Goal: Information Seeking & Learning: Learn about a topic

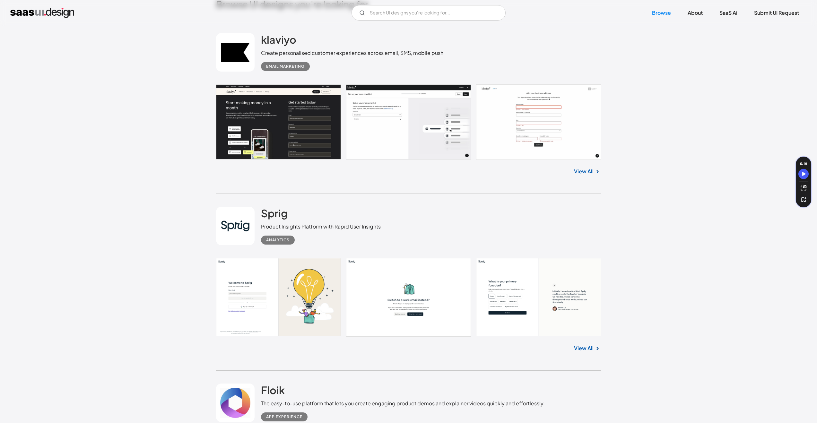
scroll to position [294, 0]
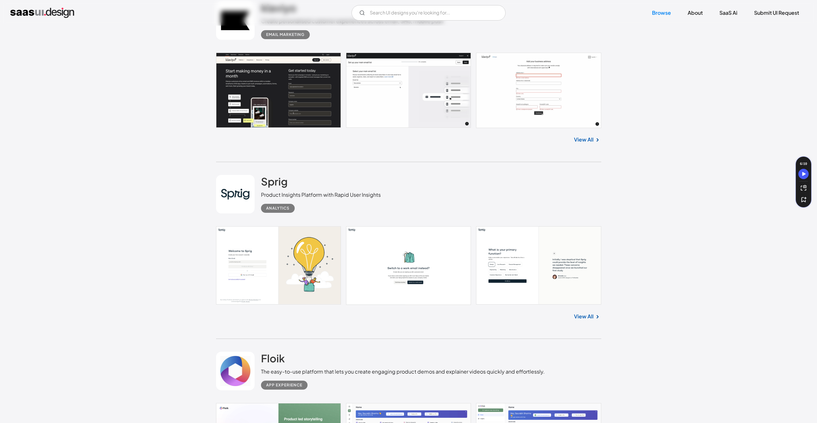
click at [292, 97] on link at bounding box center [408, 90] width 385 height 75
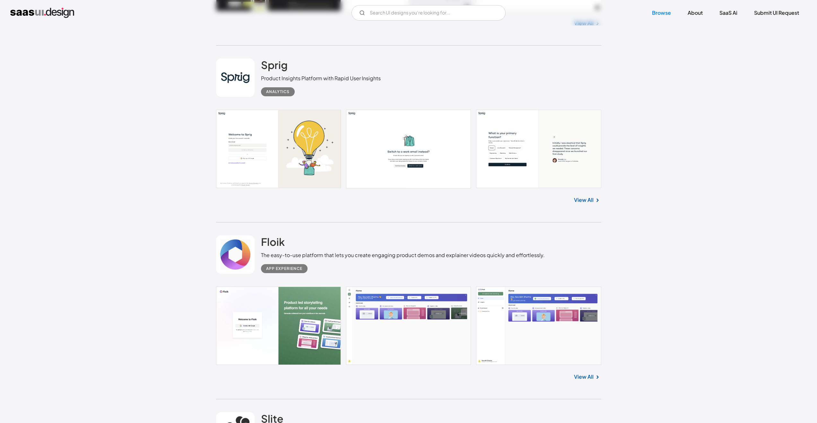
scroll to position [414, 0]
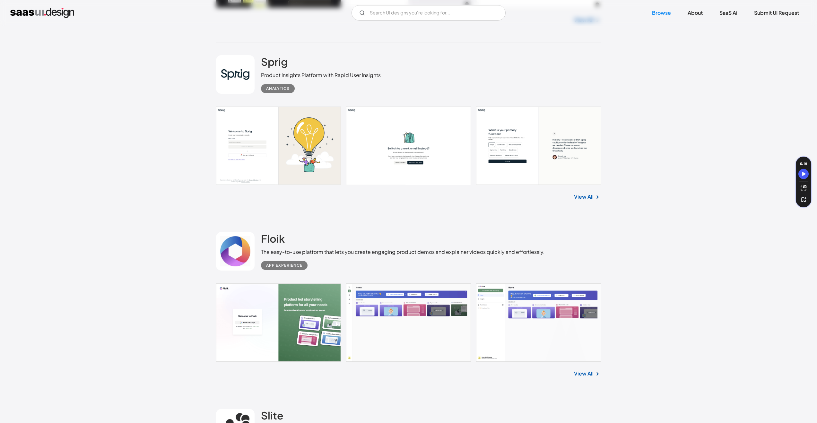
click at [246, 146] on link at bounding box center [408, 146] width 385 height 78
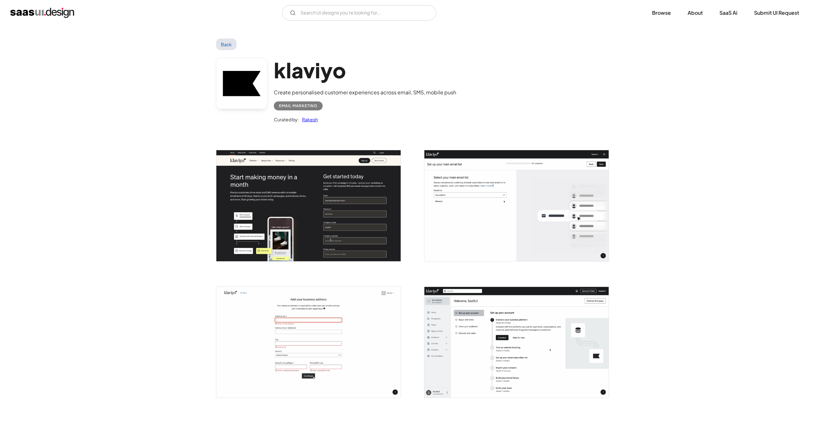
click at [309, 193] on img "open lightbox" at bounding box center [308, 205] width 184 height 111
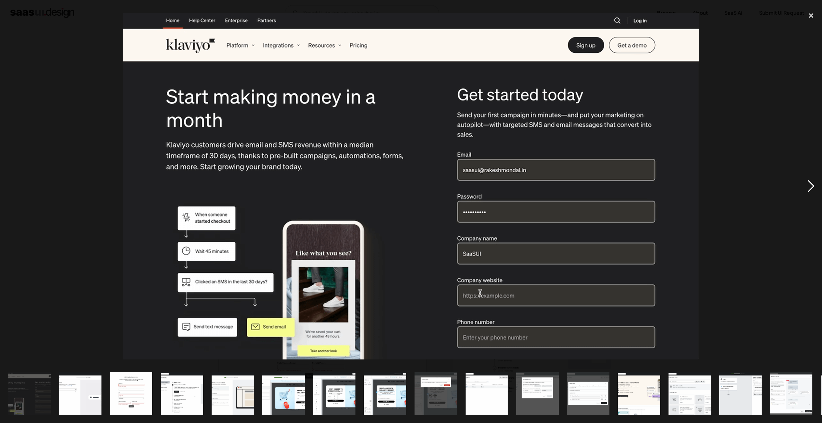
click at [809, 186] on div "next image" at bounding box center [811, 186] width 22 height 356
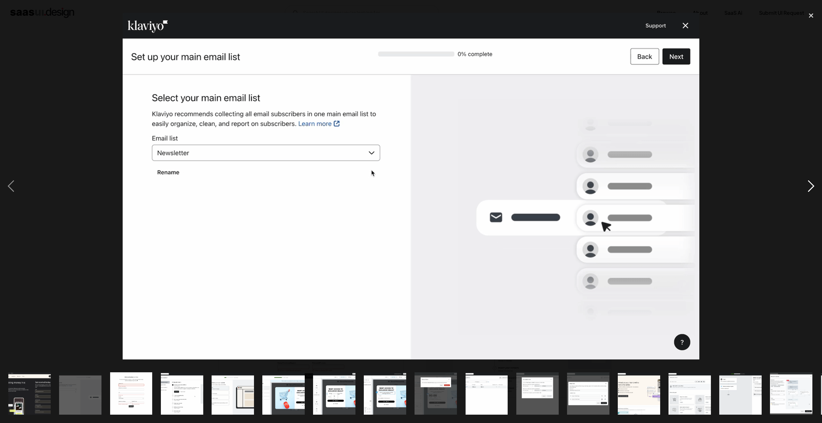
click at [809, 186] on div "next image" at bounding box center [811, 186] width 22 height 356
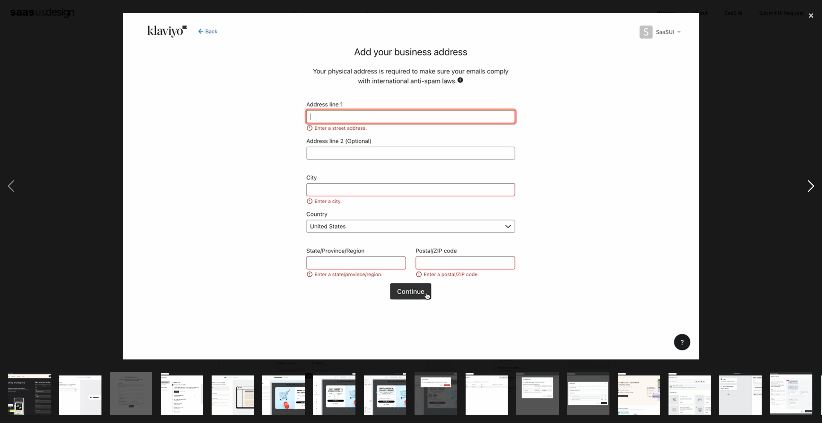
click at [809, 186] on div "next image" at bounding box center [811, 186] width 22 height 356
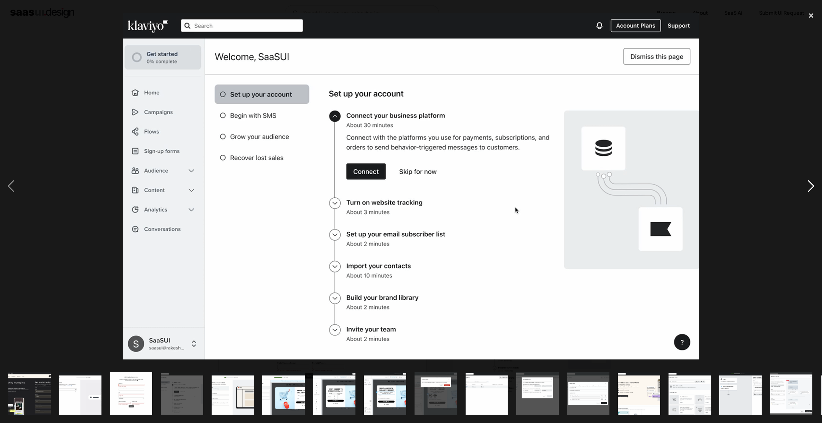
click at [809, 186] on div "next image" at bounding box center [811, 186] width 22 height 356
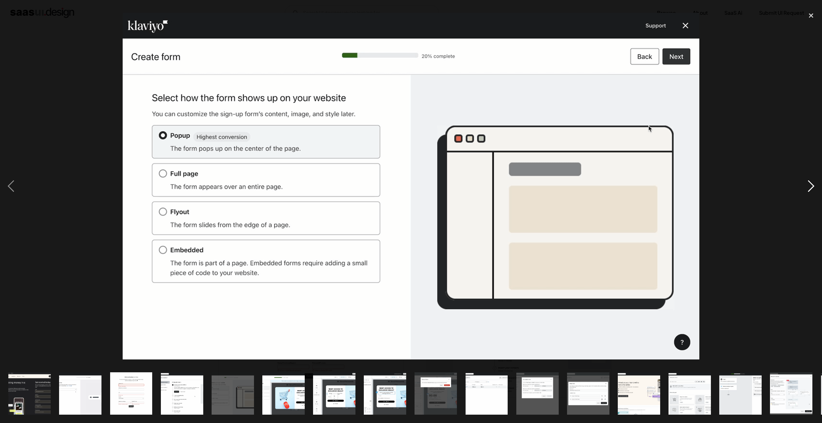
click at [809, 186] on div "next image" at bounding box center [811, 186] width 22 height 356
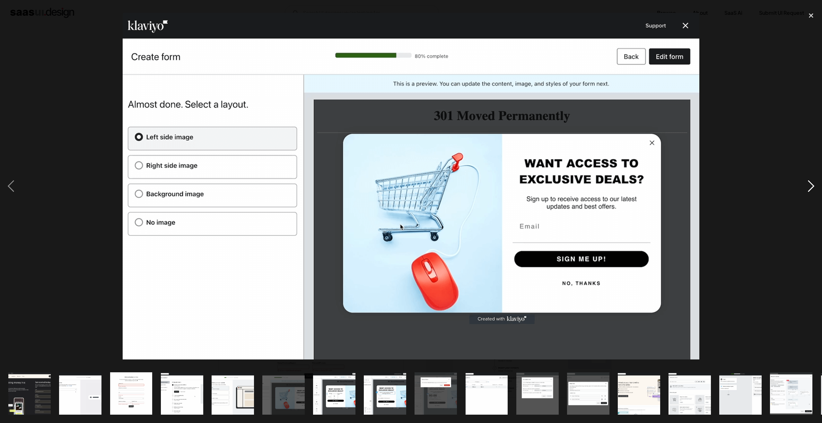
click at [807, 186] on div "next image" at bounding box center [811, 186] width 22 height 356
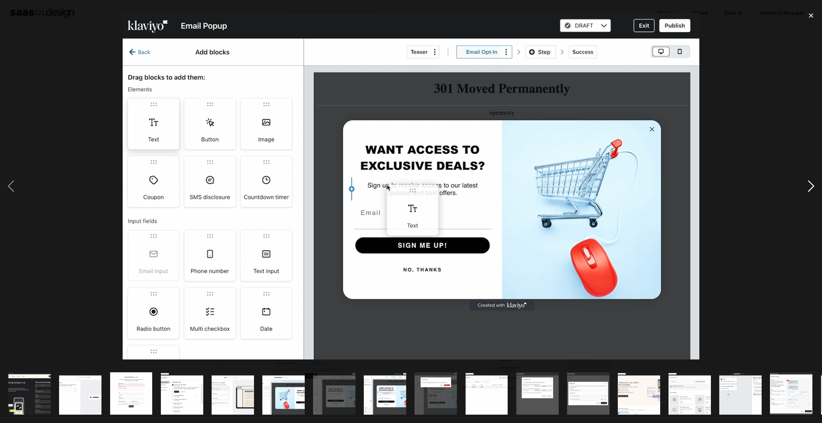
click at [807, 186] on div "next image" at bounding box center [811, 186] width 22 height 356
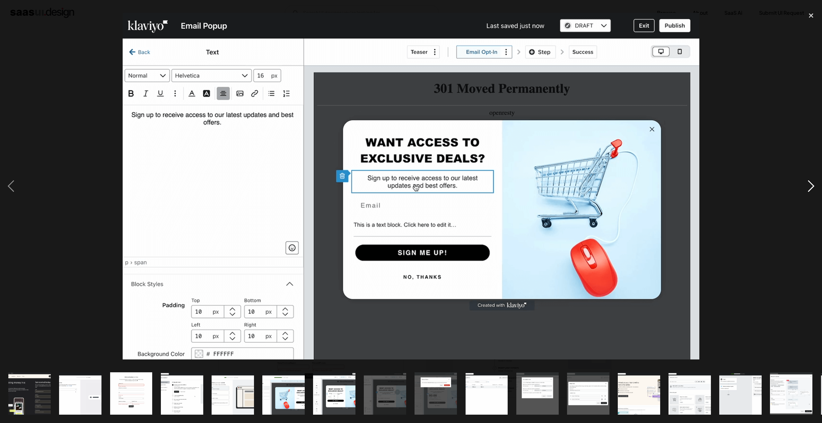
click at [807, 186] on div "next image" at bounding box center [811, 186] width 22 height 356
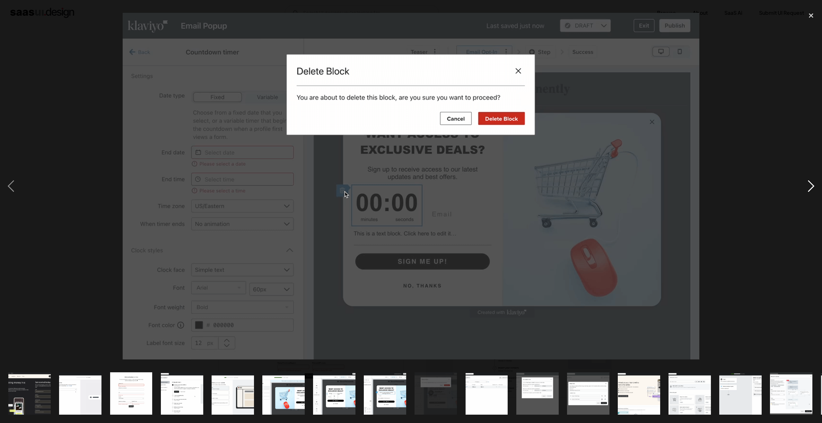
click at [807, 186] on div "next image" at bounding box center [811, 186] width 22 height 356
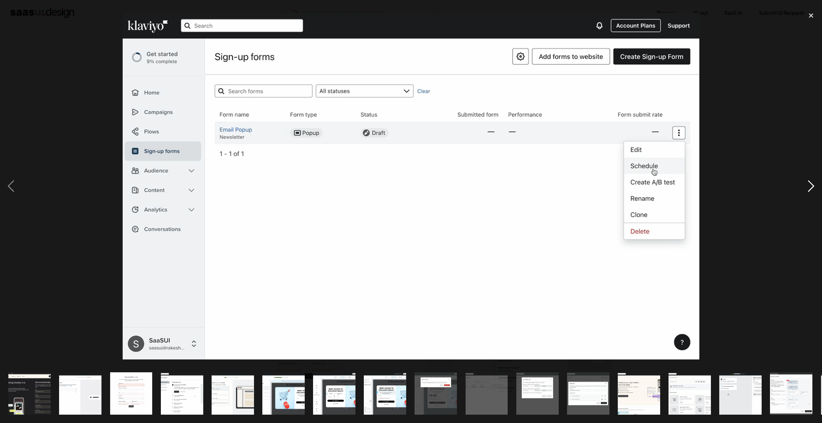
click at [807, 186] on div "next image" at bounding box center [811, 186] width 22 height 356
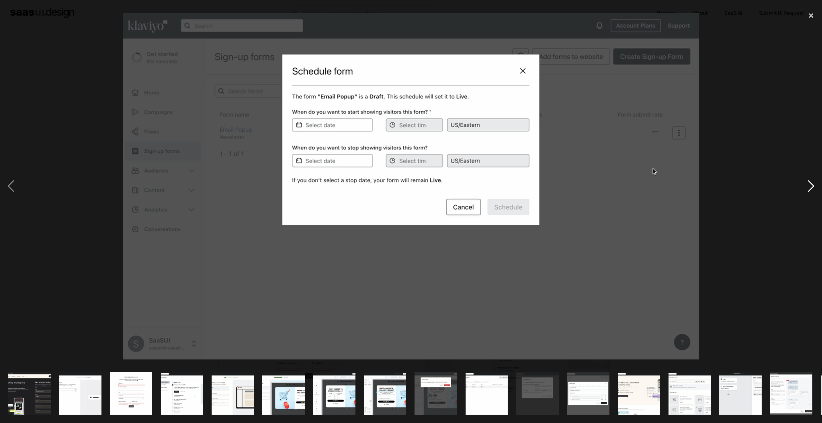
click at [807, 186] on div "next image" at bounding box center [811, 186] width 22 height 356
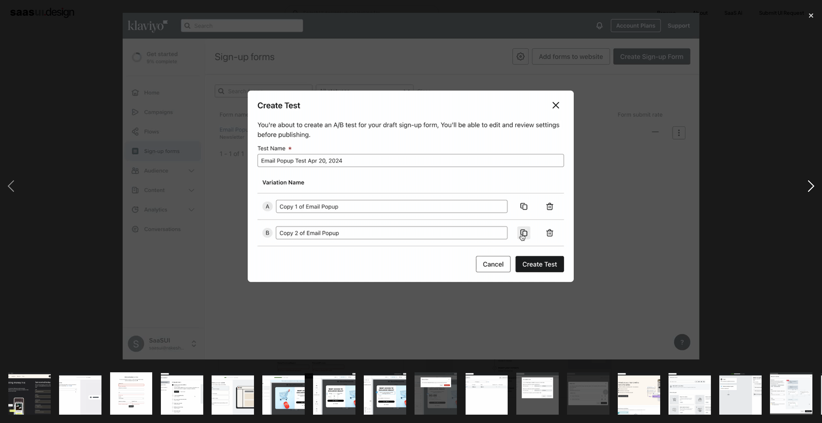
click at [807, 186] on div "next image" at bounding box center [811, 186] width 22 height 356
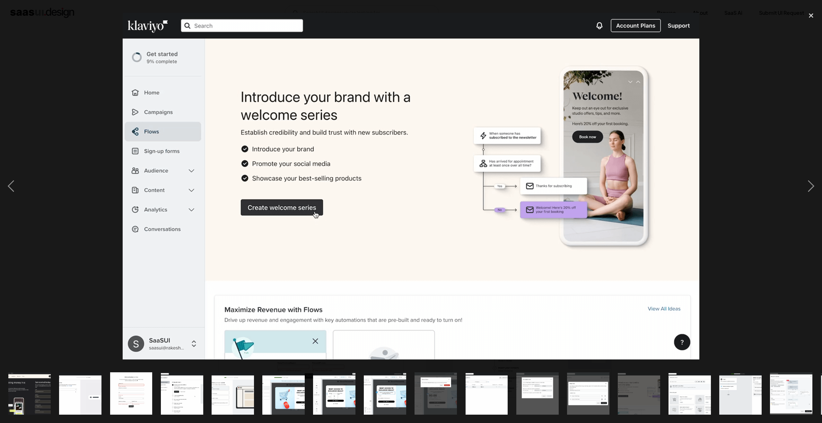
click at [782, 132] on div at bounding box center [411, 186] width 822 height 356
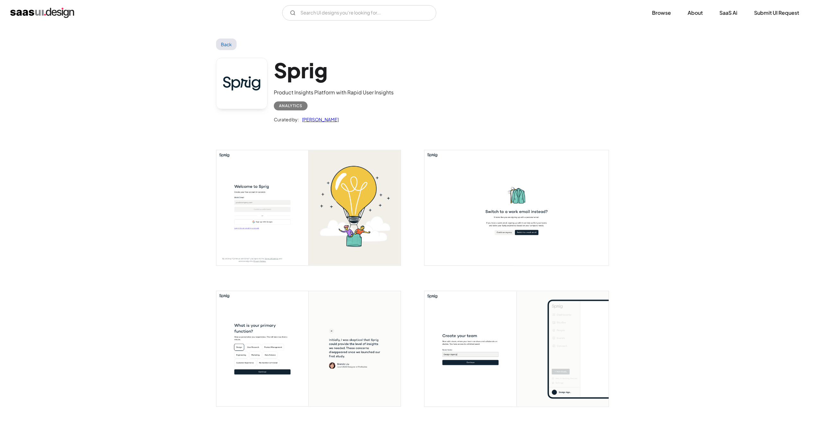
click at [302, 195] on img "open lightbox" at bounding box center [308, 207] width 184 height 115
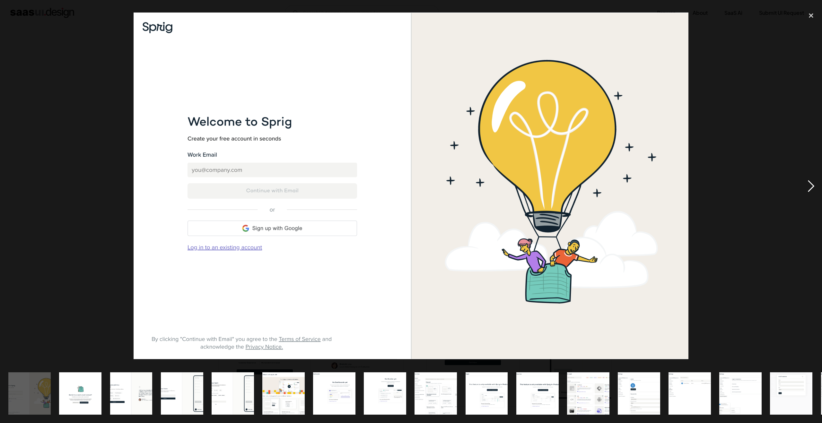
click at [812, 186] on div "next image" at bounding box center [811, 186] width 22 height 356
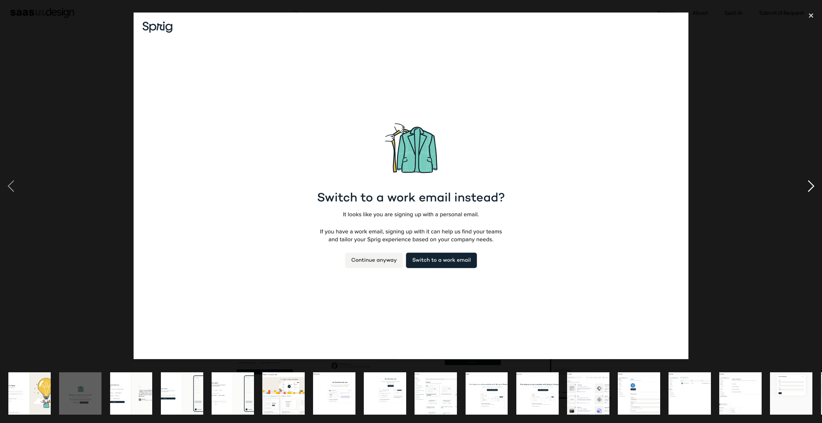
click at [812, 186] on div "next image" at bounding box center [811, 186] width 22 height 356
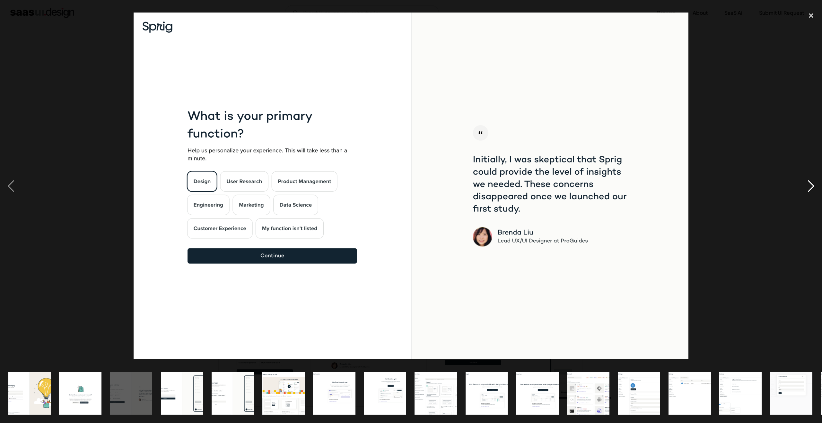
click at [812, 186] on div "next image" at bounding box center [811, 186] width 22 height 356
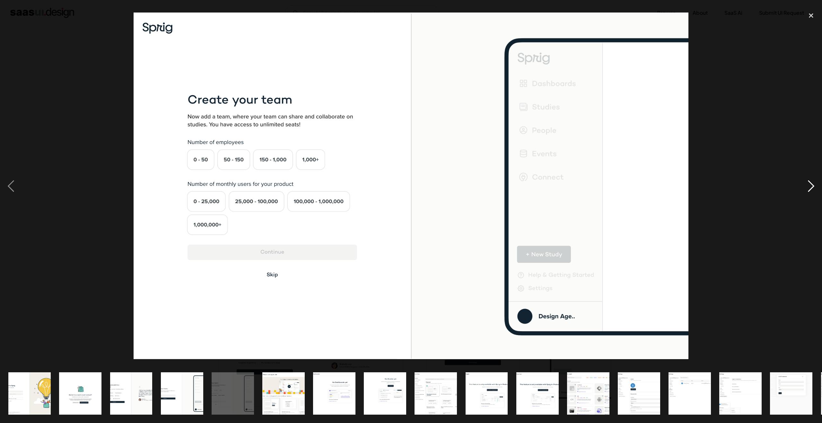
click at [812, 186] on div "next image" at bounding box center [811, 186] width 22 height 356
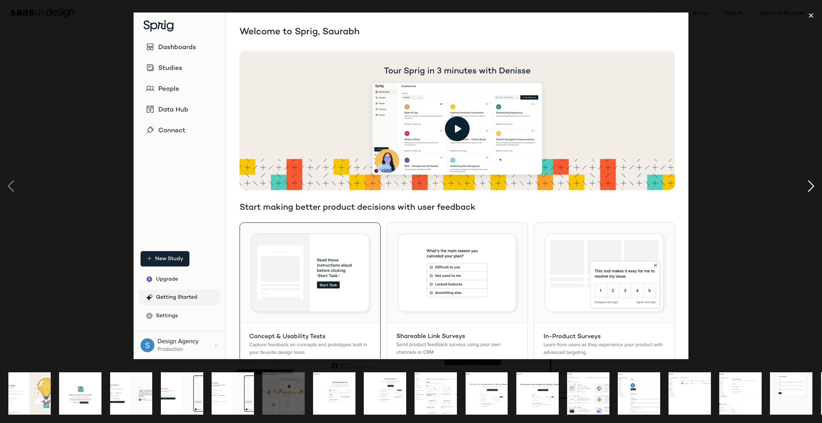
click at [812, 186] on div "next image" at bounding box center [811, 186] width 22 height 356
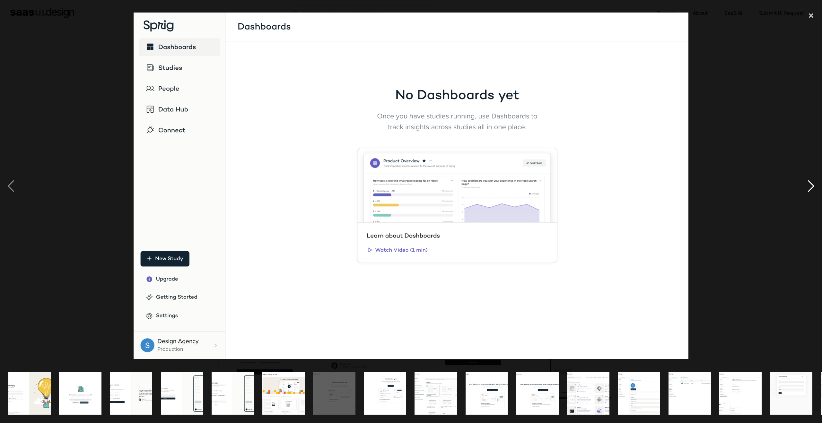
click at [812, 186] on div "next image" at bounding box center [811, 186] width 22 height 356
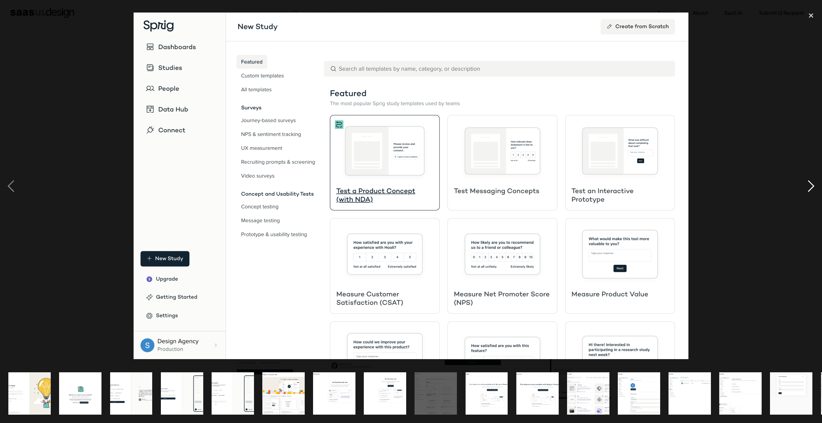
click at [812, 186] on div "next image" at bounding box center [811, 186] width 22 height 356
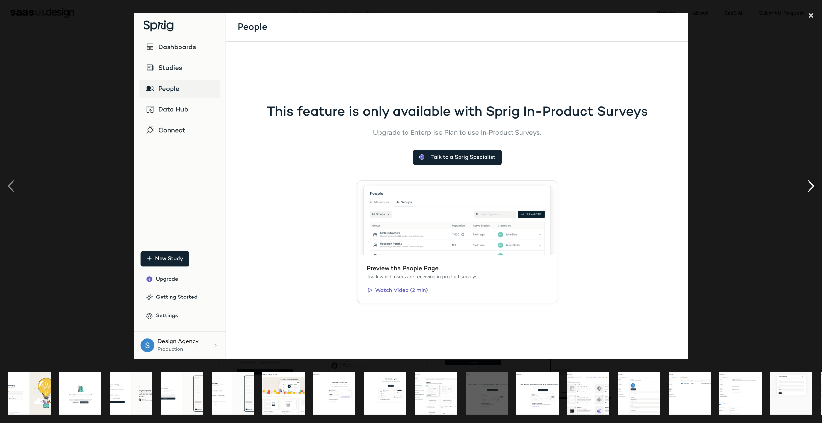
click at [812, 186] on div "next image" at bounding box center [811, 186] width 22 height 356
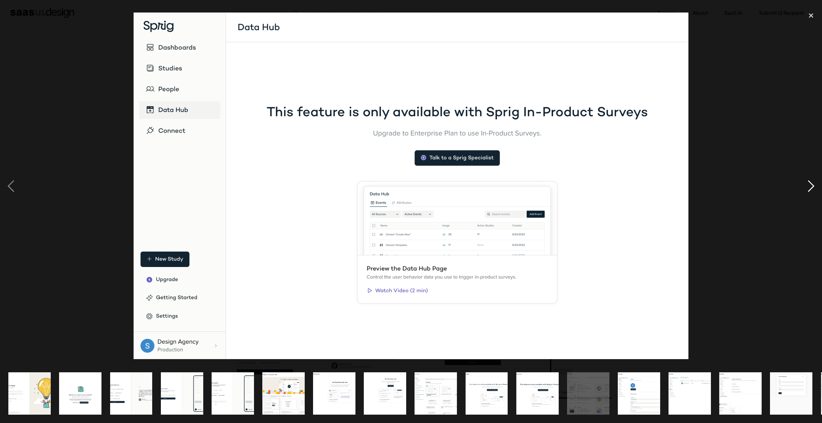
click at [812, 186] on div "next image" at bounding box center [811, 186] width 22 height 356
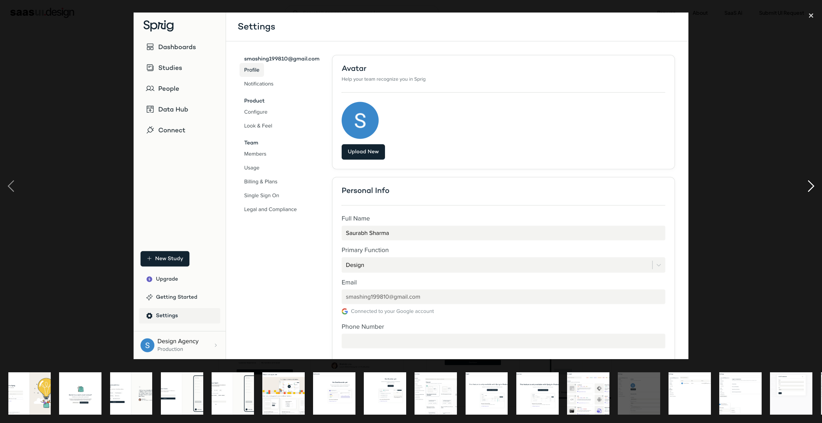
click at [812, 186] on div "next image" at bounding box center [811, 186] width 22 height 356
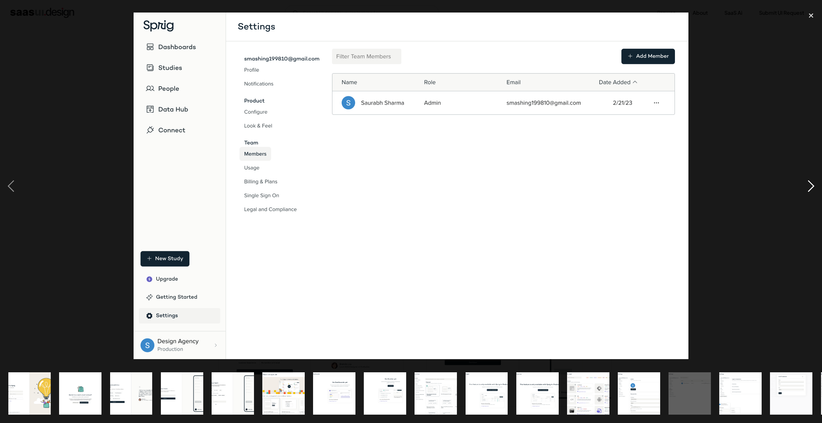
click at [812, 186] on div "next image" at bounding box center [811, 186] width 22 height 356
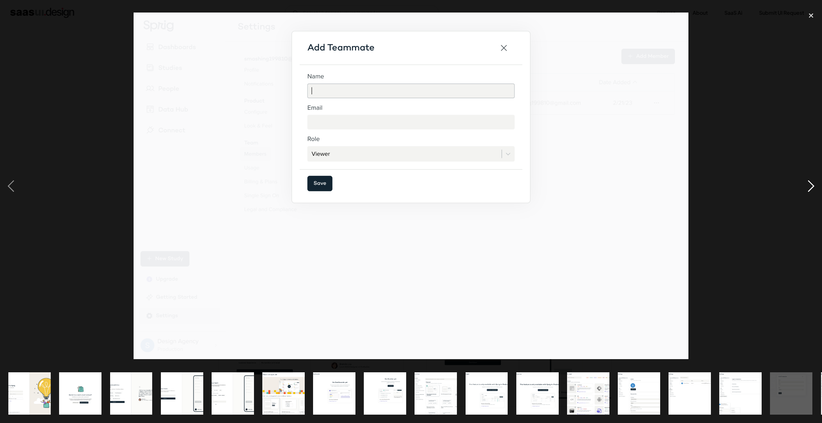
click at [812, 186] on div "next image" at bounding box center [811, 186] width 22 height 356
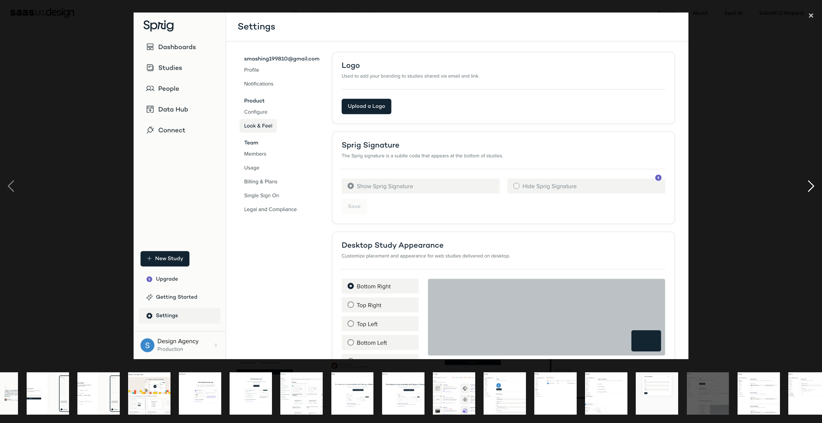
click at [812, 186] on div "next image" at bounding box center [811, 186] width 22 height 356
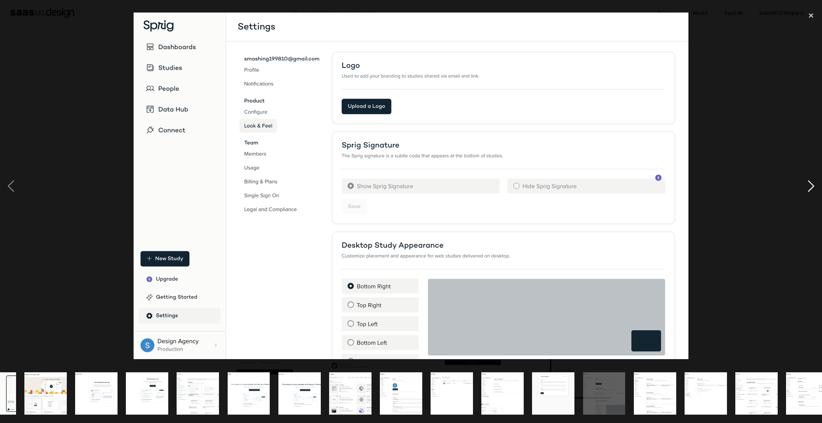
click at [812, 186] on div "next image" at bounding box center [811, 186] width 22 height 356
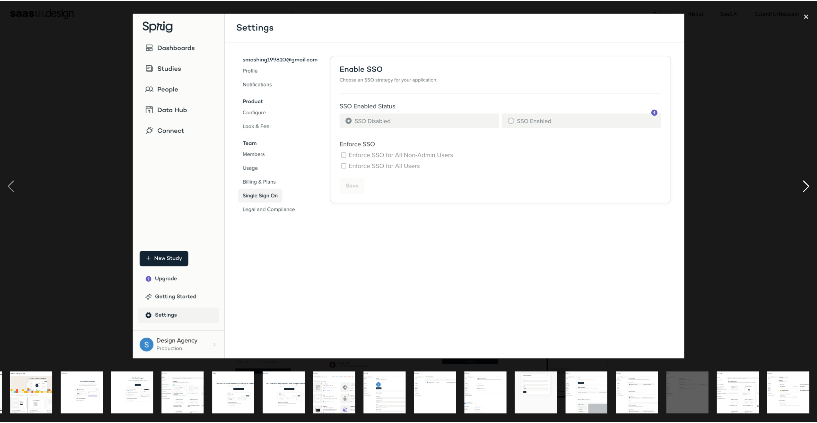
scroll to position [0, 253]
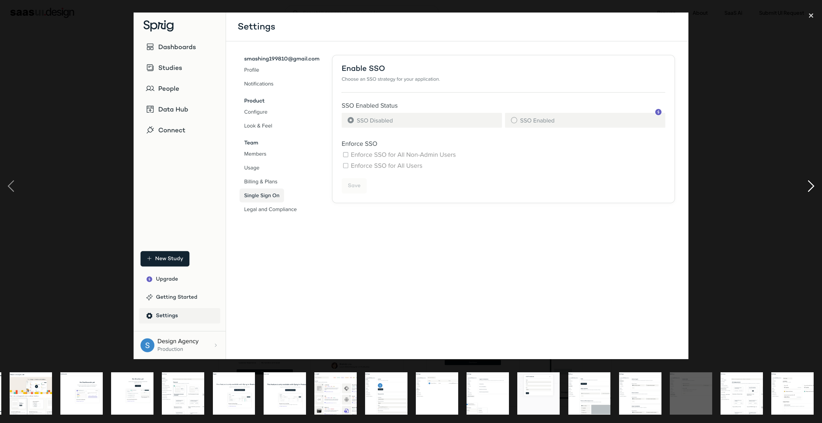
click at [812, 186] on div "next image" at bounding box center [811, 186] width 22 height 356
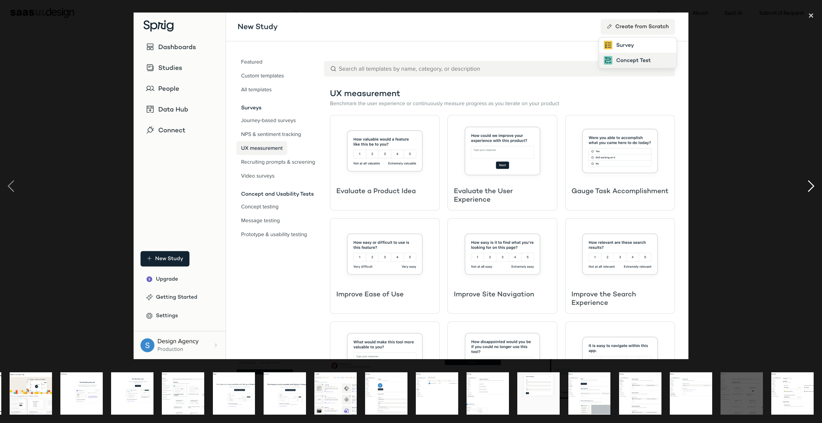
click at [812, 186] on div "next image" at bounding box center [811, 186] width 22 height 356
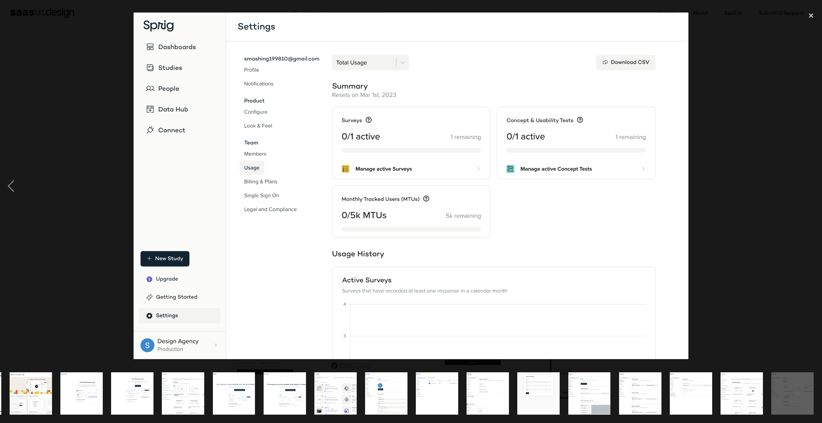
click at [812, 186] on div "next image" at bounding box center [811, 186] width 22 height 356
click at [764, 156] on div at bounding box center [411, 186] width 822 height 356
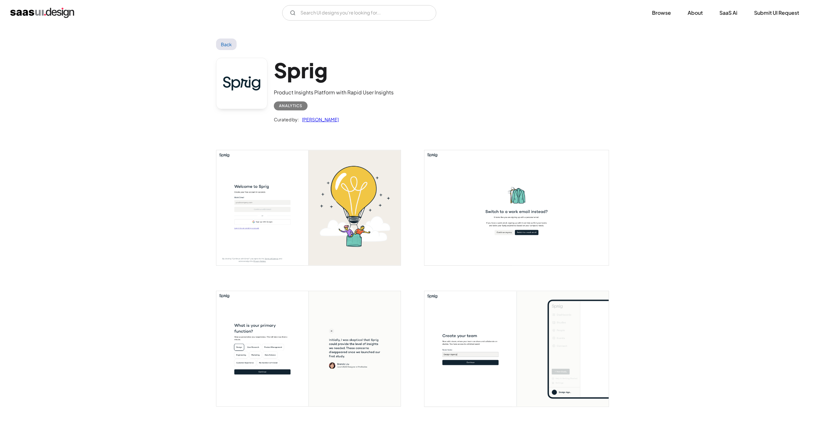
scroll to position [0, 0]
